Goal: Find specific page/section: Find specific page/section

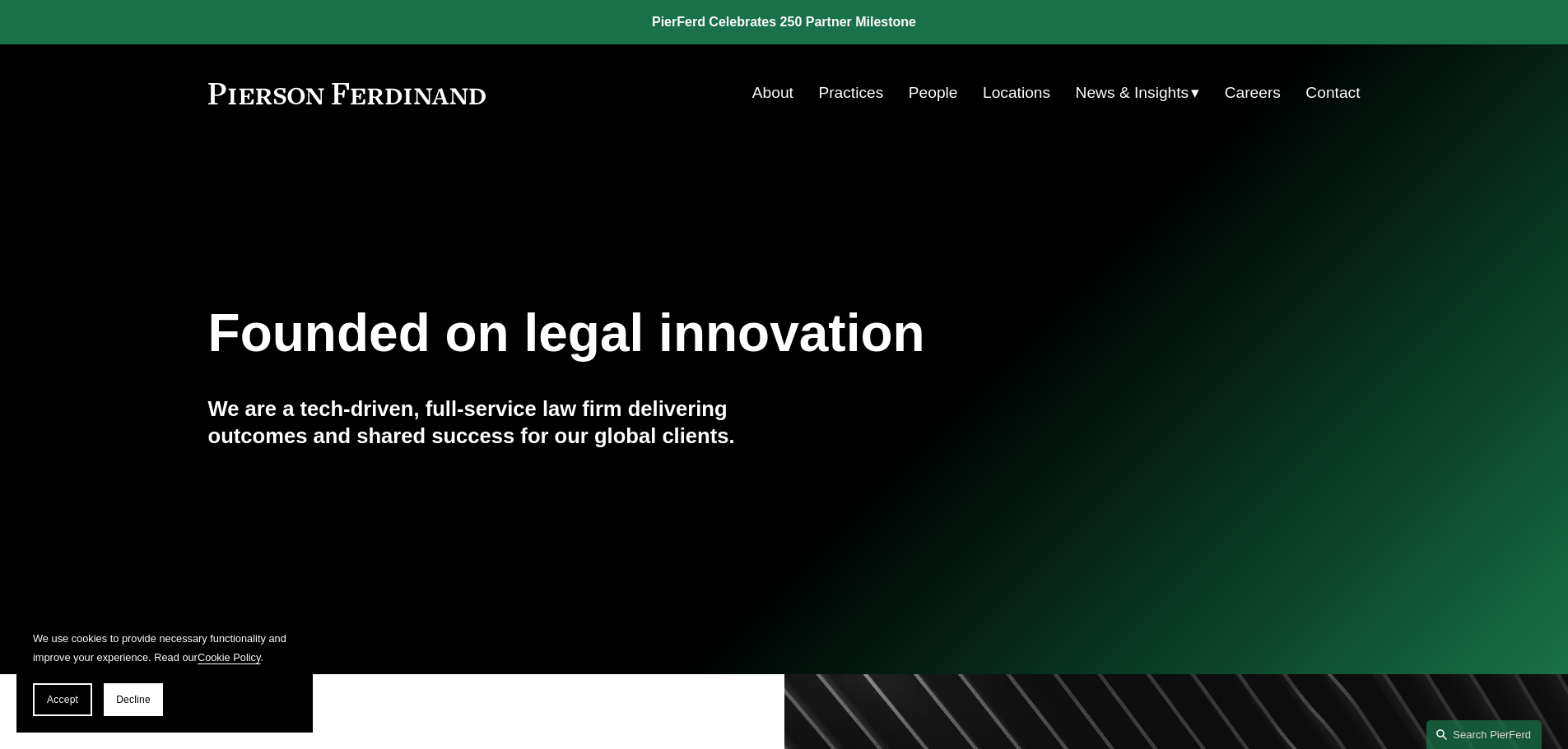
click at [857, 90] on link "Practices" at bounding box center [850, 92] width 65 height 31
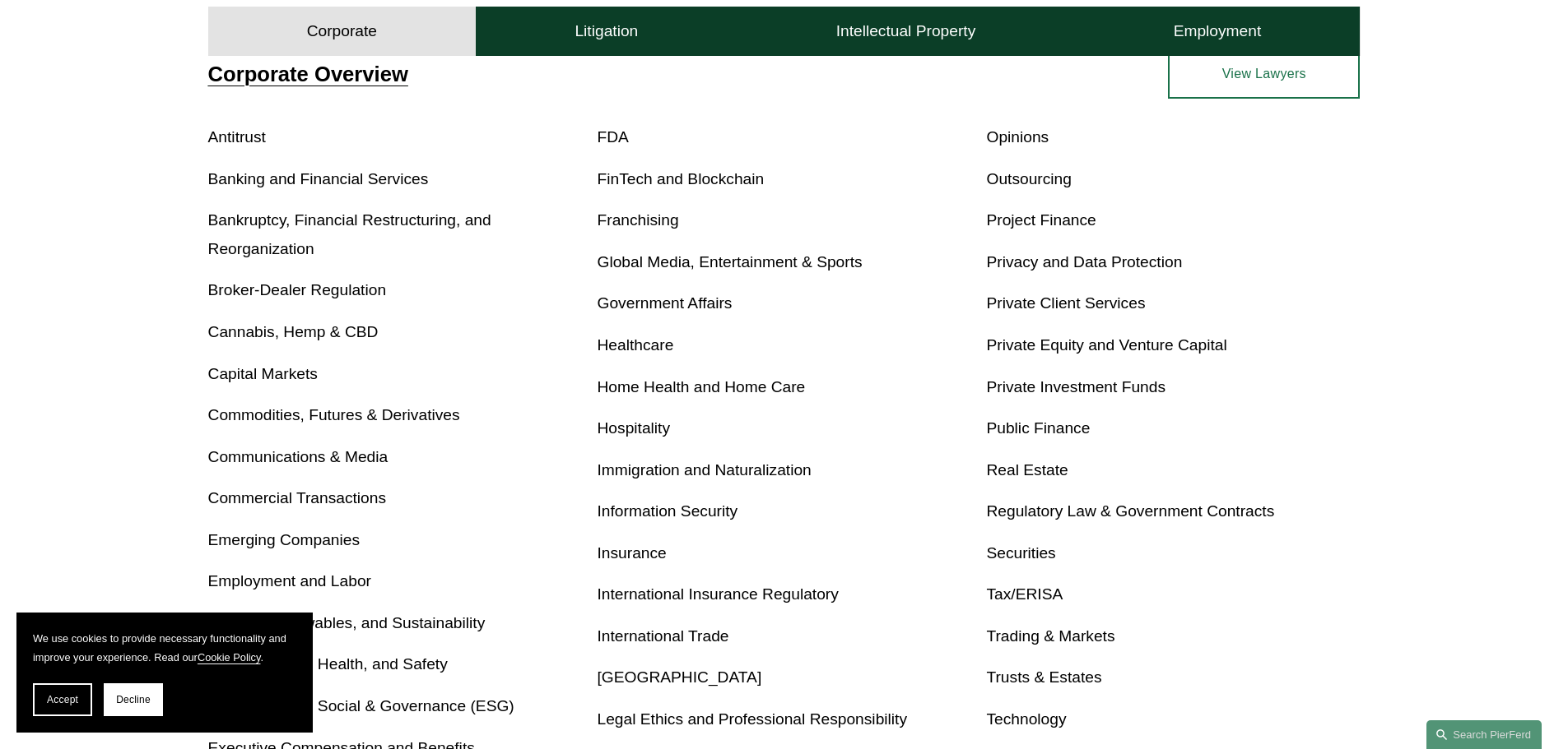
scroll to position [658, 0]
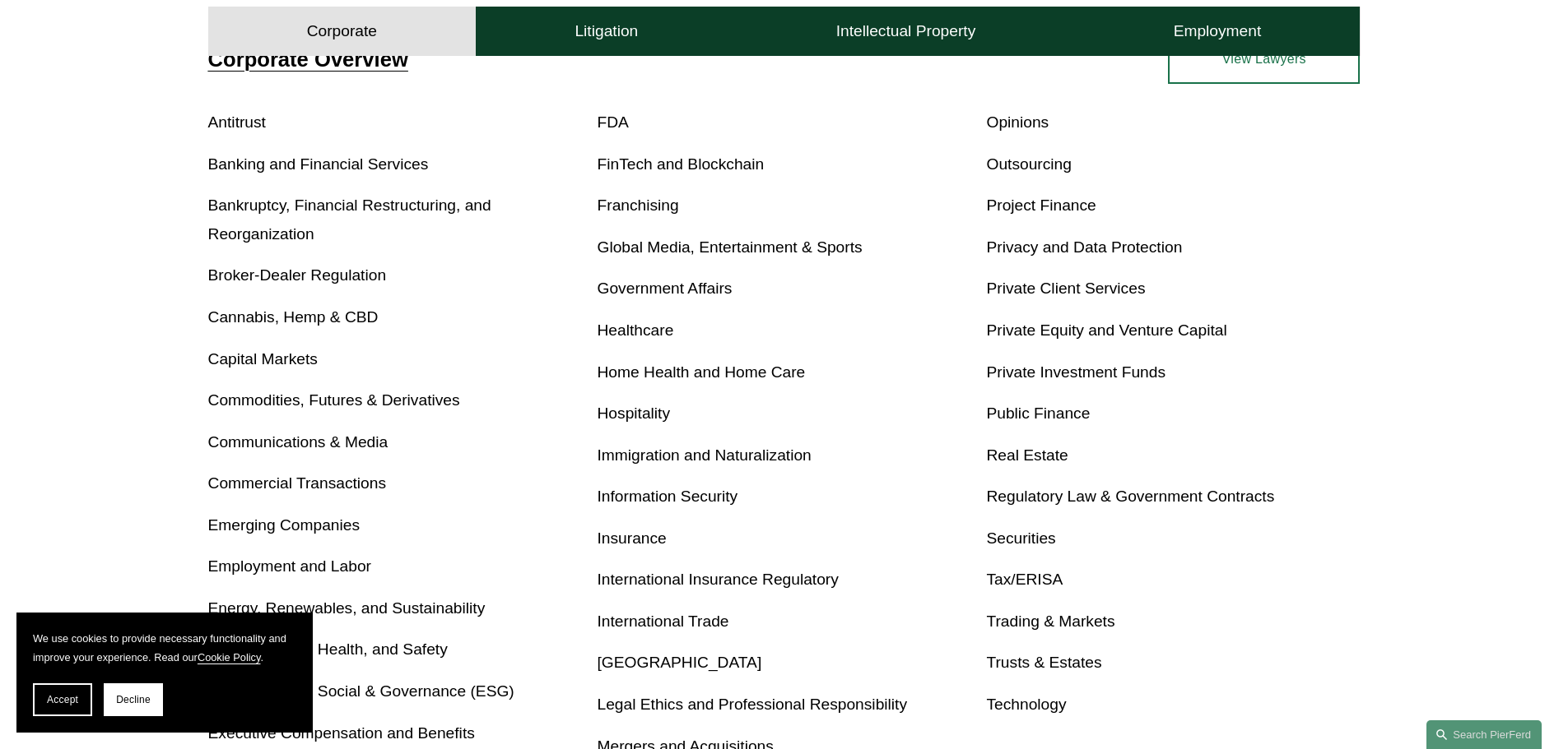
click at [1034, 456] on link "Real Estate" at bounding box center [1027, 455] width 82 height 17
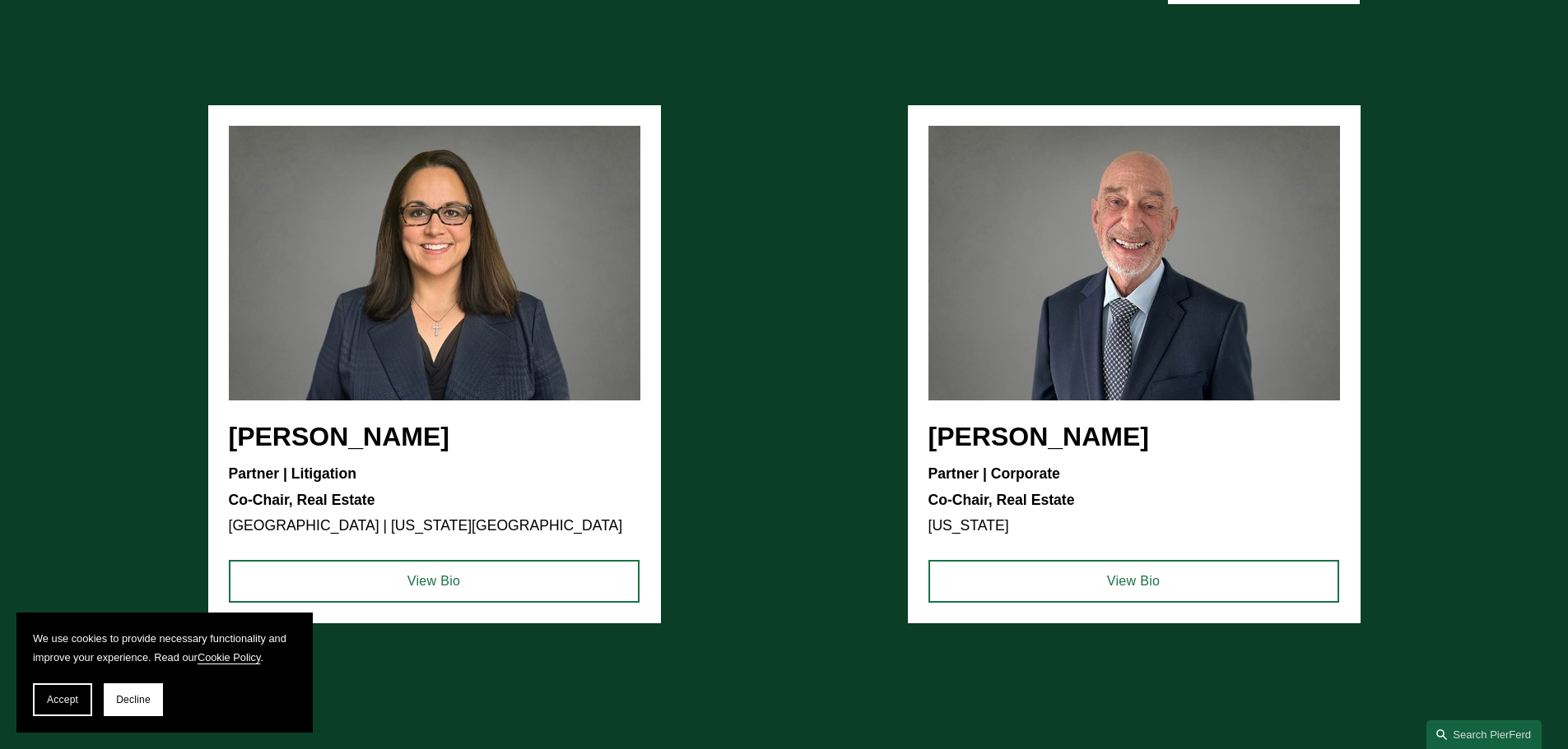
scroll to position [1728, 0]
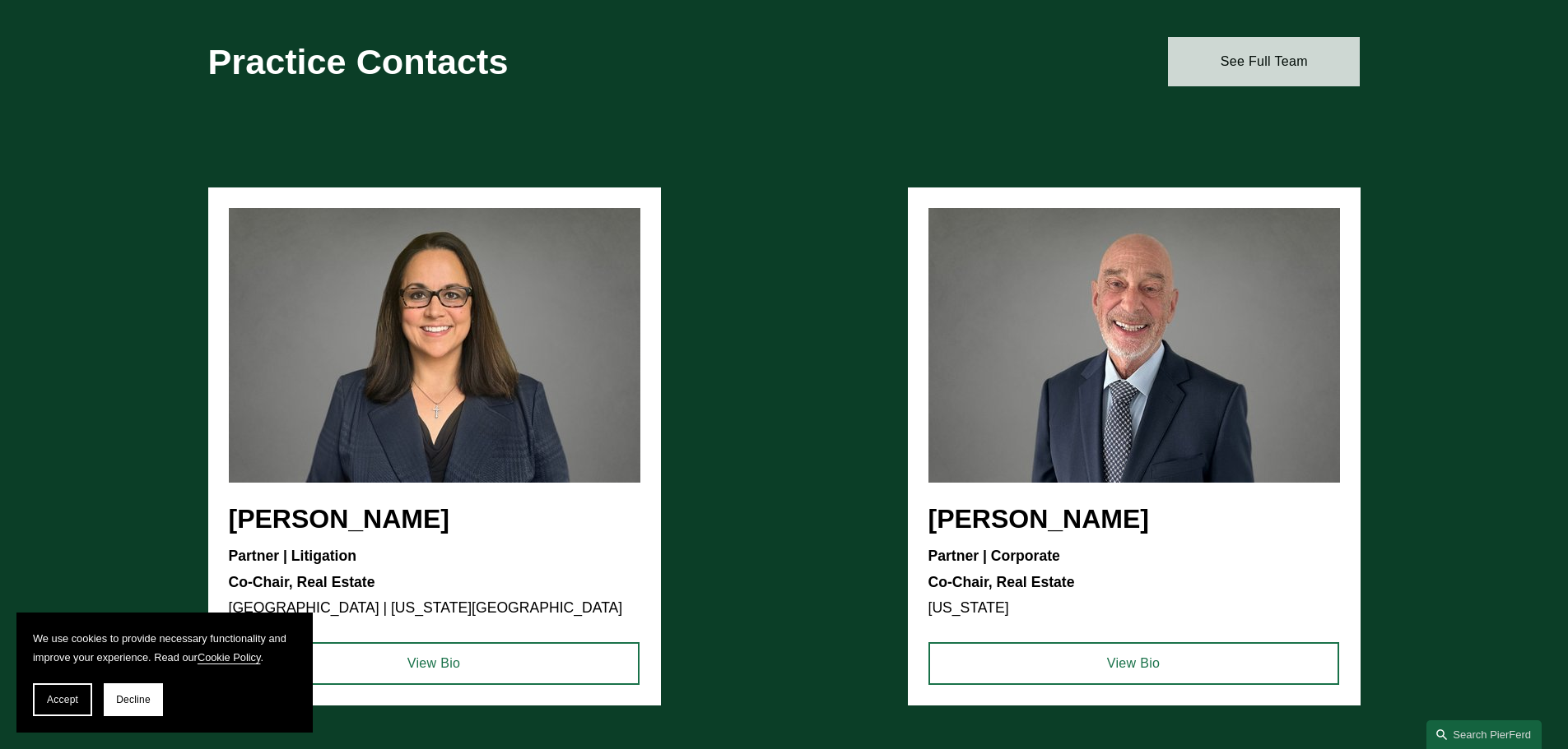
click at [1243, 80] on link "See Full Team" at bounding box center [1264, 62] width 192 height 50
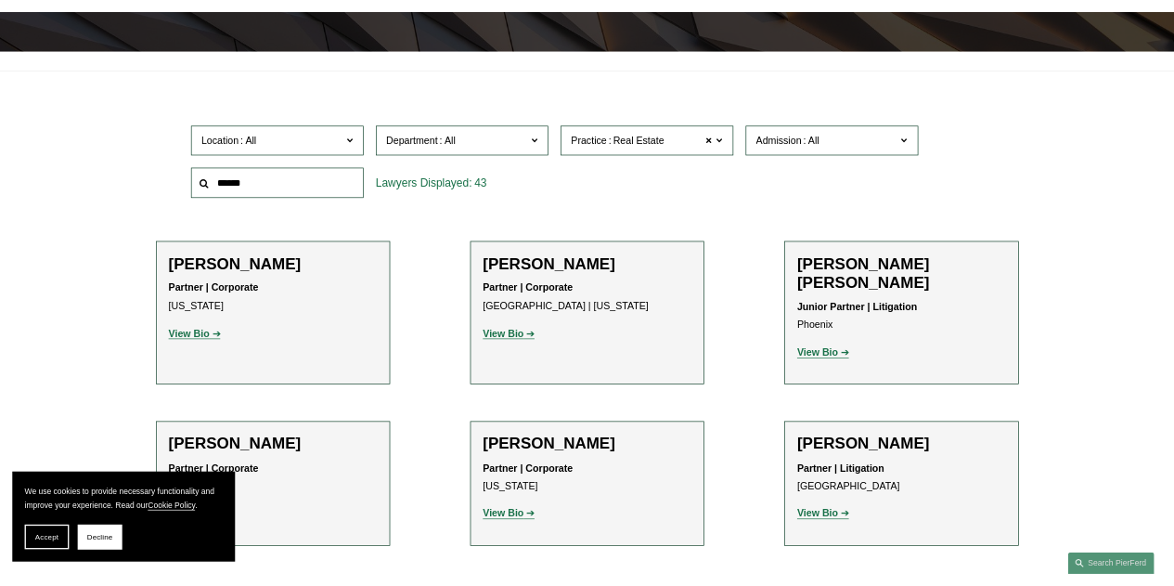
scroll to position [464, 0]
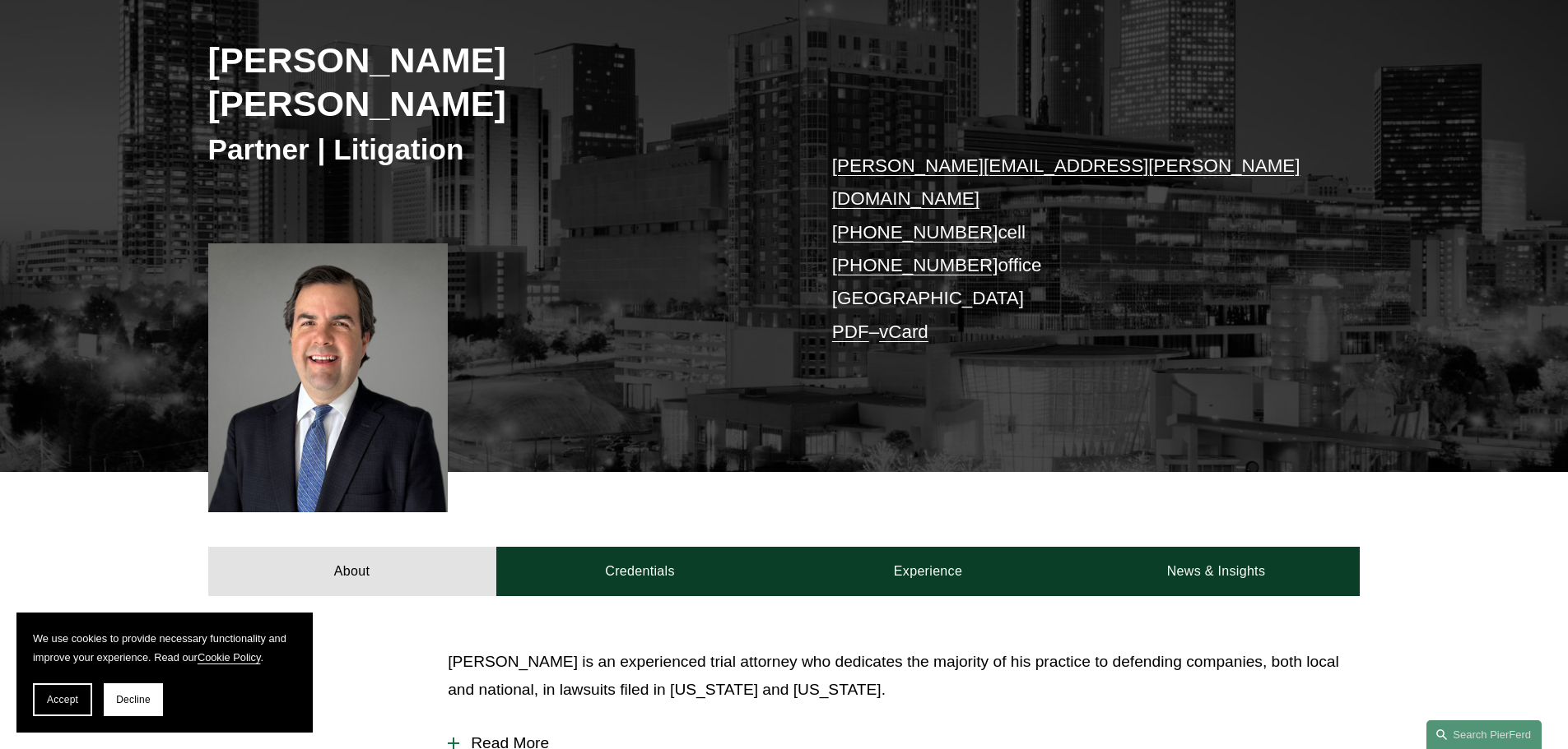
scroll to position [246, 0]
